Goal: Information Seeking & Learning: Learn about a topic

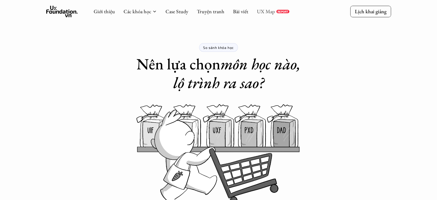
click at [260, 11] on link "UX Map" at bounding box center [266, 11] width 18 height 7
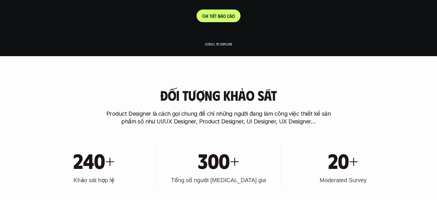
click at [209, 18] on p "C h i t i ế t b á o c á o" at bounding box center [218, 15] width 32 height 5
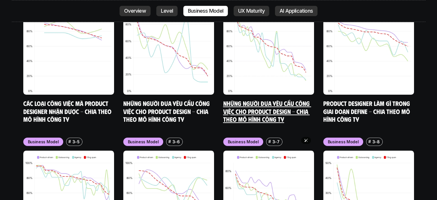
scroll to position [2401, 0]
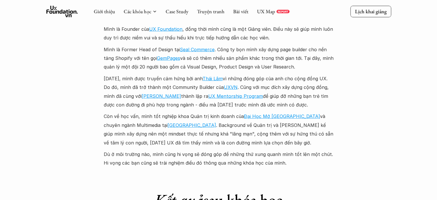
scroll to position [1351, 0]
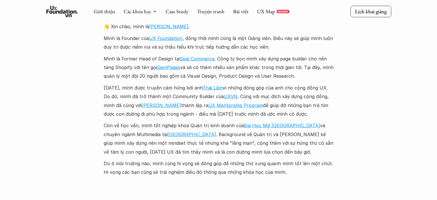
drag, startPoint x: 250, startPoint y: 57, endPoint x: 328, endPoint y: 80, distance: 80.9
click at [309, 72] on div "👋 Xin chào, mình là Chung . Mình là Founder của UX Foundation , đồng thời mình …" at bounding box center [219, 99] width 230 height 154
click at [359, 91] on div "Giới thiệu Các khóa học Case Study Truyện tranh Bài viết UX Map REPORT Lịch kha…" at bounding box center [218, 135] width 437 height 2973
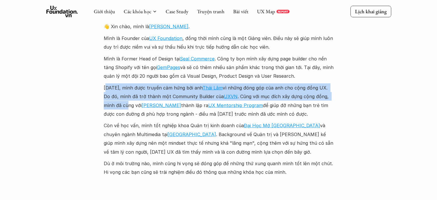
drag, startPoint x: 119, startPoint y: 82, endPoint x: 128, endPoint y: 94, distance: 14.8
click at [128, 94] on p "Năm 2018, mình được truyền cảm hứng bởi anh Thái Lâm vì những đóng góp của anh …" at bounding box center [219, 100] width 230 height 35
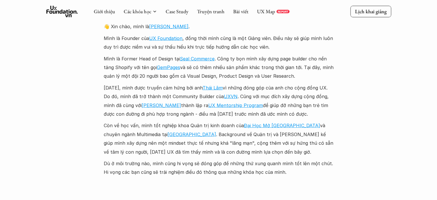
click at [169, 121] on p "Còn về học vấn, mình tốt nghiệp khoa Quản trị kinh doanh của Đại Học Mở Hà Nội …" at bounding box center [219, 138] width 230 height 35
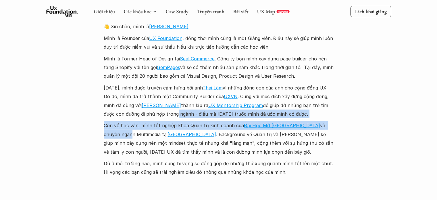
drag, startPoint x: 153, startPoint y: 107, endPoint x: 299, endPoint y: 112, distance: 146.4
click at [314, 114] on div "👋 Xin chào, mình là Chung . Mình là Founder của UX Foundation , đồng thời mình …" at bounding box center [219, 99] width 230 height 154
click at [270, 106] on p "Năm 2018, mình được truyền cảm hứng bởi anh Thái Lâm vì những đóng góp của anh …" at bounding box center [219, 100] width 230 height 35
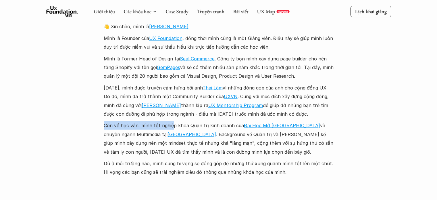
drag, startPoint x: 100, startPoint y: 117, endPoint x: 176, endPoint y: 119, distance: 75.6
click at [172, 119] on div "Giới thiệu Các khóa học Case Study Truyện tranh Bài viết UX Map REPORT Lịch kha…" at bounding box center [218, 135] width 437 height 2973
click at [203, 121] on p "Còn về học vấn, mình tốt nghiệp khoa Quản trị kinh doanh của Đại Học Mở Hà Nội …" at bounding box center [219, 138] width 230 height 35
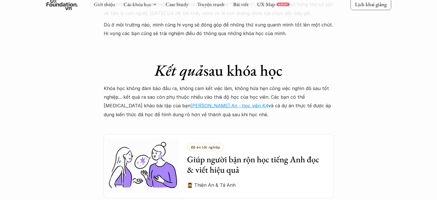
scroll to position [1495, 0]
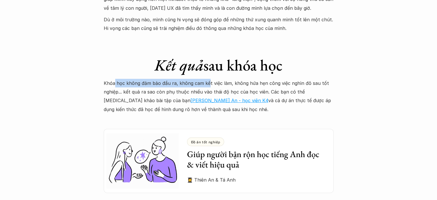
drag, startPoint x: 115, startPoint y: 76, endPoint x: 223, endPoint y: 77, distance: 107.8
click at [220, 79] on p "Khóa học không đảm bảo đầu ra, không cam kết việc làm, không hứa hẹn công việc …" at bounding box center [219, 96] width 230 height 35
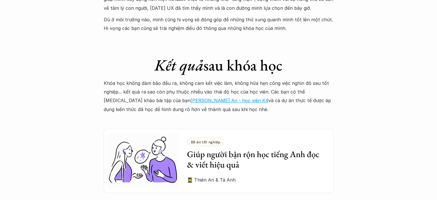
click at [273, 81] on p "Khóa học không đảm bảo đầu ra, không cam kết việc làm, không hứa hẹn công việc …" at bounding box center [219, 96] width 230 height 35
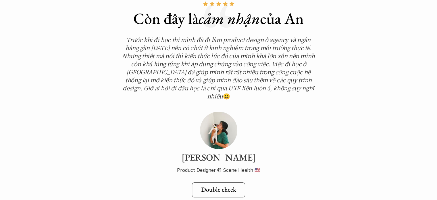
scroll to position [1983, 0]
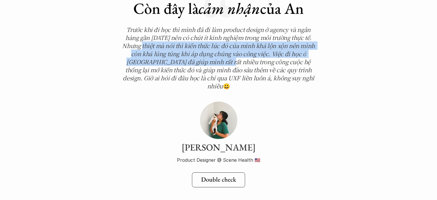
drag, startPoint x: 164, startPoint y: 39, endPoint x: 266, endPoint y: 54, distance: 102.8
click at [204, 49] on em "Trước khi đi học thì mình đã đi làm product design ở agency và ngân hàng gần 1 …" at bounding box center [219, 57] width 194 height 65
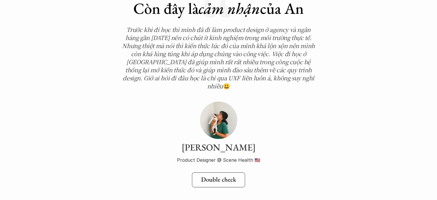
click at [277, 54] on em "Trước khi đi học thì mình đã đi làm product design ở agency và ngân hàng gần 1 …" at bounding box center [219, 57] width 194 height 65
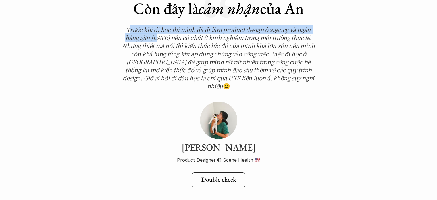
drag, startPoint x: 128, startPoint y: 18, endPoint x: 160, endPoint y: 27, distance: 33.0
click at [159, 27] on em "Trước khi đi học thì mình đã đi làm product design ở agency và ngân hàng gần 1 …" at bounding box center [219, 57] width 194 height 65
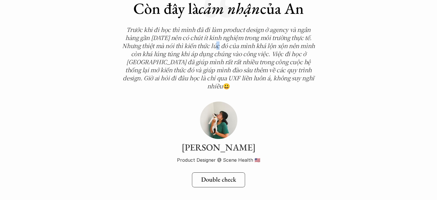
click at [222, 34] on em "Trước khi đi học thì mình đã đi làm product design ở agency và ngân hàng gần 1 …" at bounding box center [219, 57] width 194 height 65
click at [176, 25] on em "Trước khi đi học thì mình đã đi làm product design ở agency và ngân hàng gần 1 …" at bounding box center [219, 57] width 194 height 65
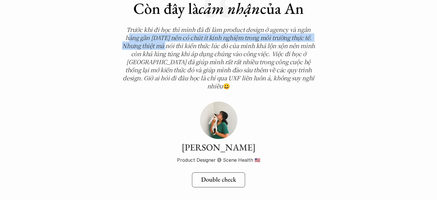
drag, startPoint x: 127, startPoint y: 28, endPoint x: 196, endPoint y: 35, distance: 69.4
click at [174, 35] on em "Trước khi đi học thì mình đã đi làm product design ở agency và ngân hàng gần 1 …" at bounding box center [219, 57] width 194 height 65
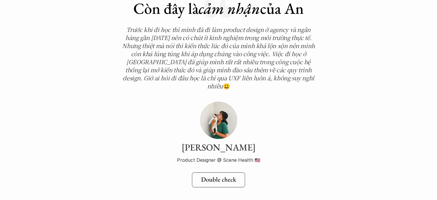
click at [208, 37] on em "Trước khi đi học thì mình đã đi làm product design ở agency và ngân hàng gần 1 …" at bounding box center [219, 57] width 194 height 65
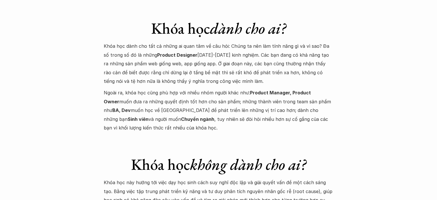
scroll to position [2184, 0]
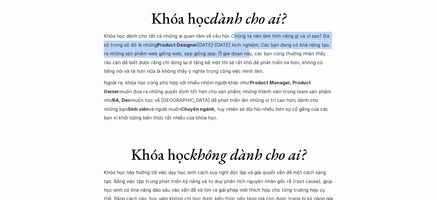
drag, startPoint x: 231, startPoint y: 19, endPoint x: 237, endPoint y: 33, distance: 15.3
click at [237, 33] on p "Khóa học dành cho tất cả những ai quan tâm về câu hỏi: Chúng ta nên làm tính nă…" at bounding box center [219, 54] width 230 height 44
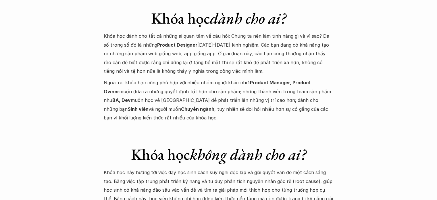
drag, startPoint x: 285, startPoint y: 38, endPoint x: 268, endPoint y: 38, distance: 17.3
click at [285, 38] on p "Khóa học dành cho tất cả những ai quan tâm về câu hỏi: Chúng ta nên làm tính nă…" at bounding box center [219, 54] width 230 height 44
drag, startPoint x: 128, startPoint y: 28, endPoint x: 166, endPoint y: 27, distance: 37.9
click at [159, 32] on p "Khóa học dành cho tất cả những ai quan tâm về câu hỏi: Chúng ta nên làm tính nă…" at bounding box center [219, 54] width 230 height 44
click at [237, 32] on p "Khóa học dành cho tất cả những ai quan tâm về câu hỏi: Chúng ta nên làm tính nă…" at bounding box center [219, 54] width 230 height 44
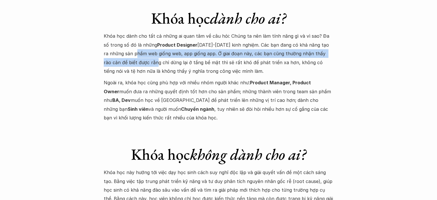
drag, startPoint x: 128, startPoint y: 34, endPoint x: 197, endPoint y: 53, distance: 71.9
click at [147, 43] on p "Khóa học dành cho tất cả những ai quan tâm về câu hỏi: Chúng ta nên làm tính nă…" at bounding box center [219, 54] width 230 height 44
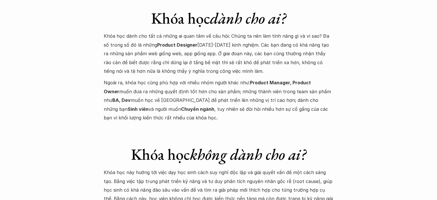
click at [206, 55] on p "Khóa học dành cho tất cả những ai quan tâm về câu hỏi: Chúng ta nên làm tính nă…" at bounding box center [219, 54] width 230 height 44
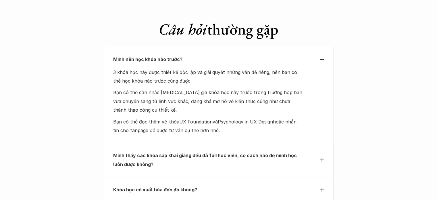
scroll to position [2501, 0]
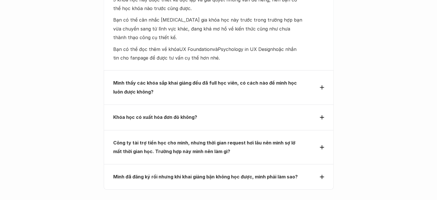
click at [324, 85] on icon at bounding box center [322, 87] width 4 height 4
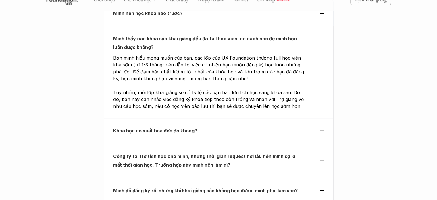
scroll to position [2443, 0]
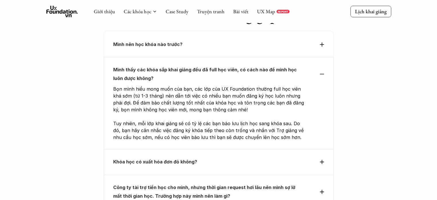
click at [320, 74] on icon at bounding box center [322, 74] width 4 height 1
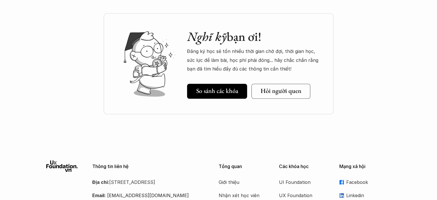
scroll to position [2676, 0]
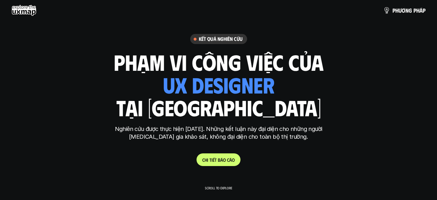
scroll to position [2401, 0]
